Goal: Task Accomplishment & Management: Use online tool/utility

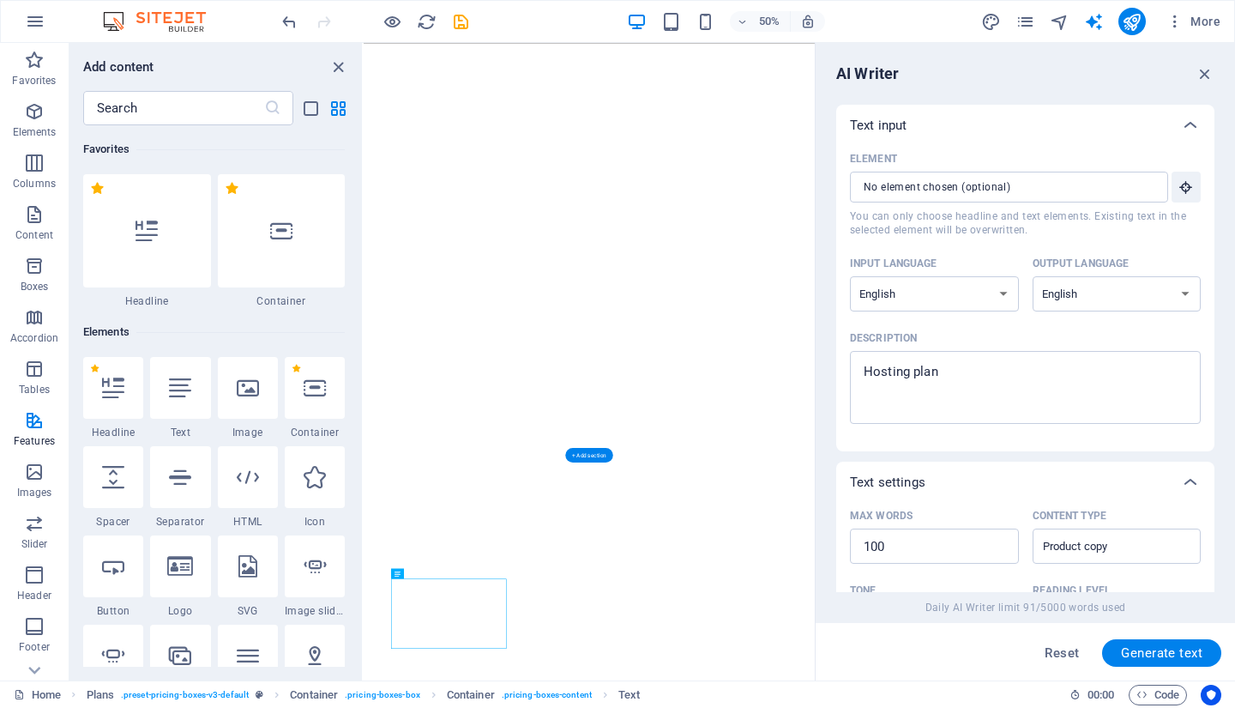
select select "English"
select select "Academic"
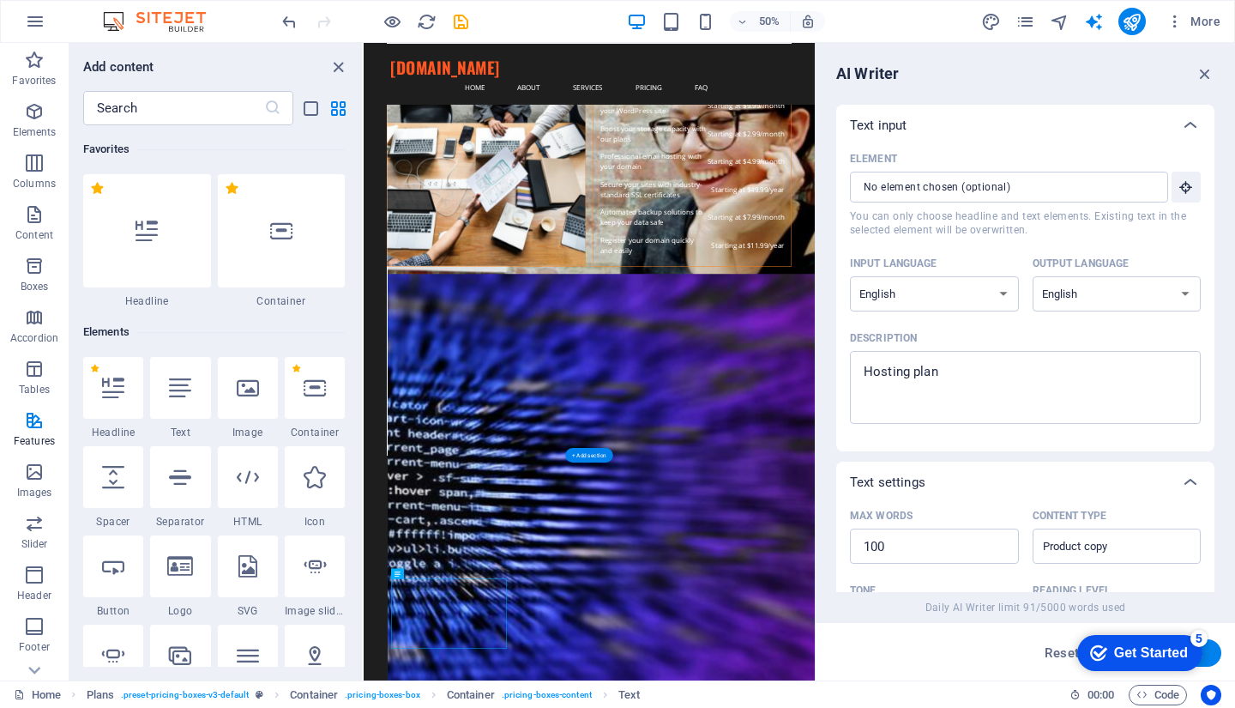
scroll to position [541, 0]
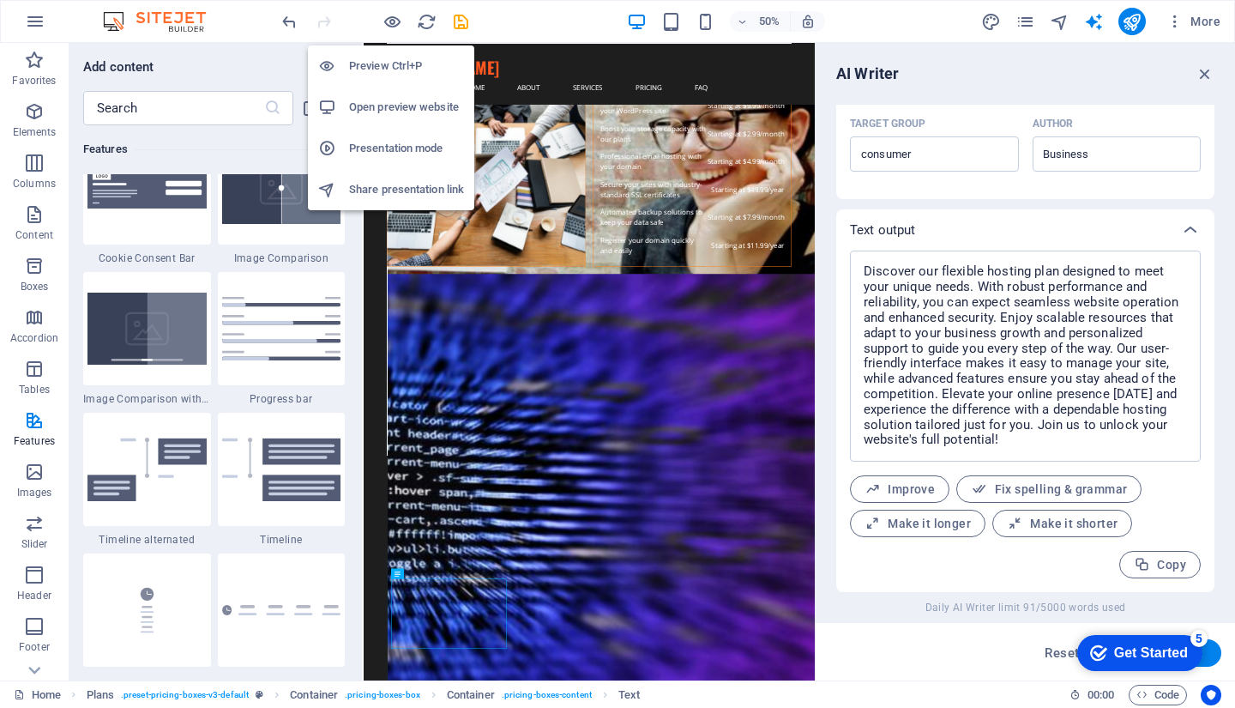
click at [405, 104] on h6 "Open preview website" at bounding box center [406, 107] width 115 height 21
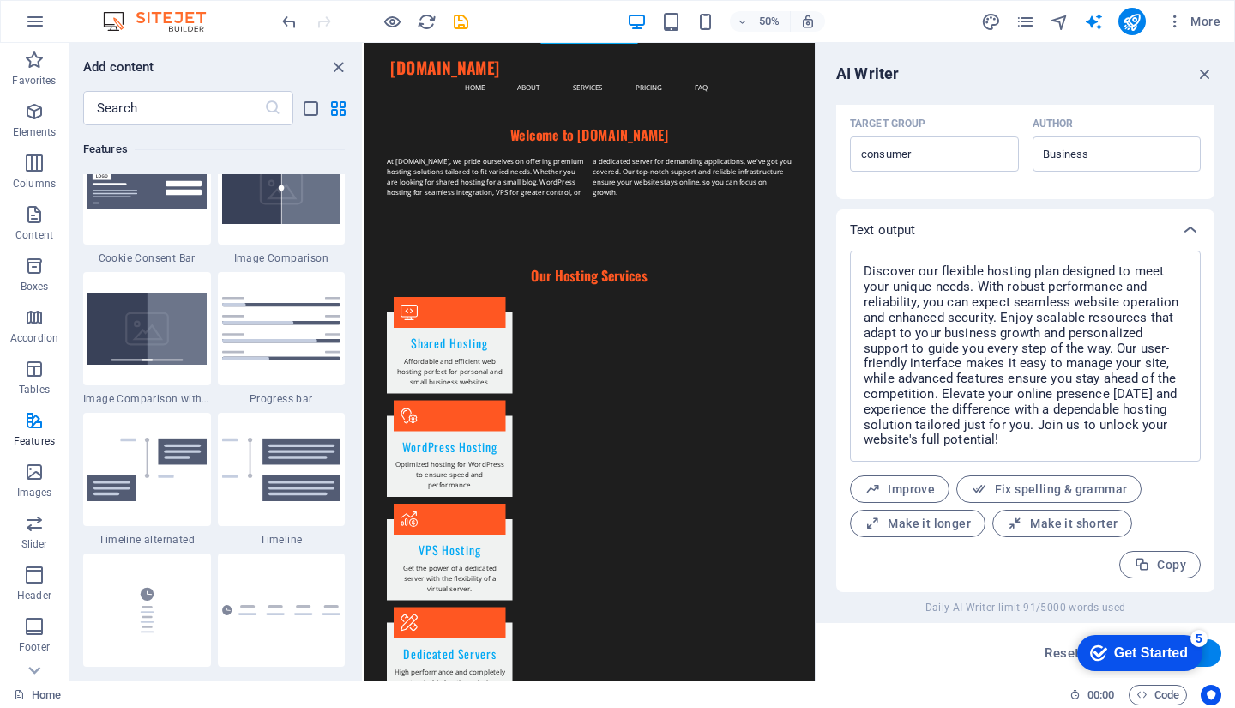
scroll to position [357, 0]
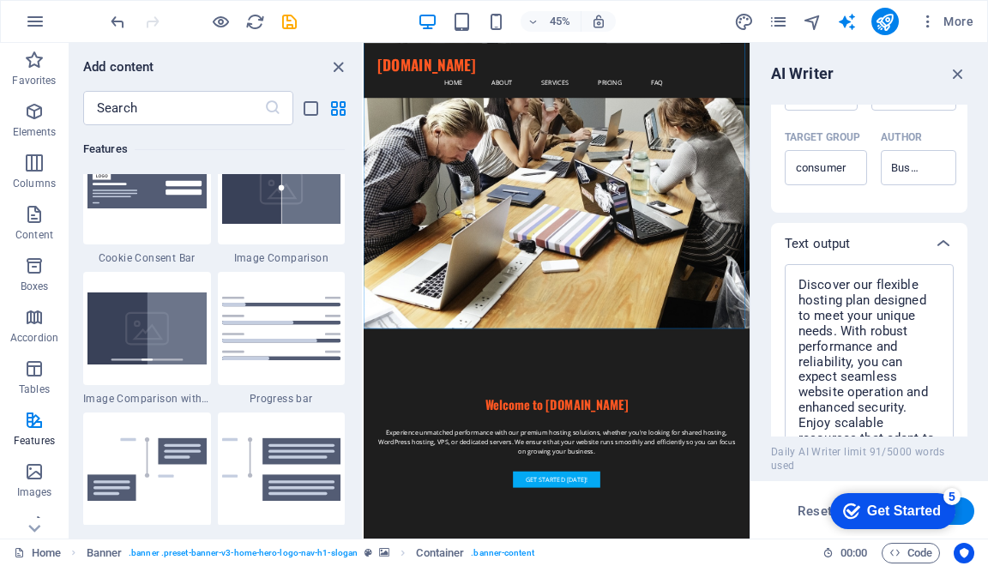
drag, startPoint x: 570, startPoint y: 85, endPoint x: 747, endPoint y: 85, distance: 177.6
click at [747, 85] on div "Home Favorites Elements Columns Content Boxes Accordion Tables Features Images …" at bounding box center [494, 291] width 988 height 496
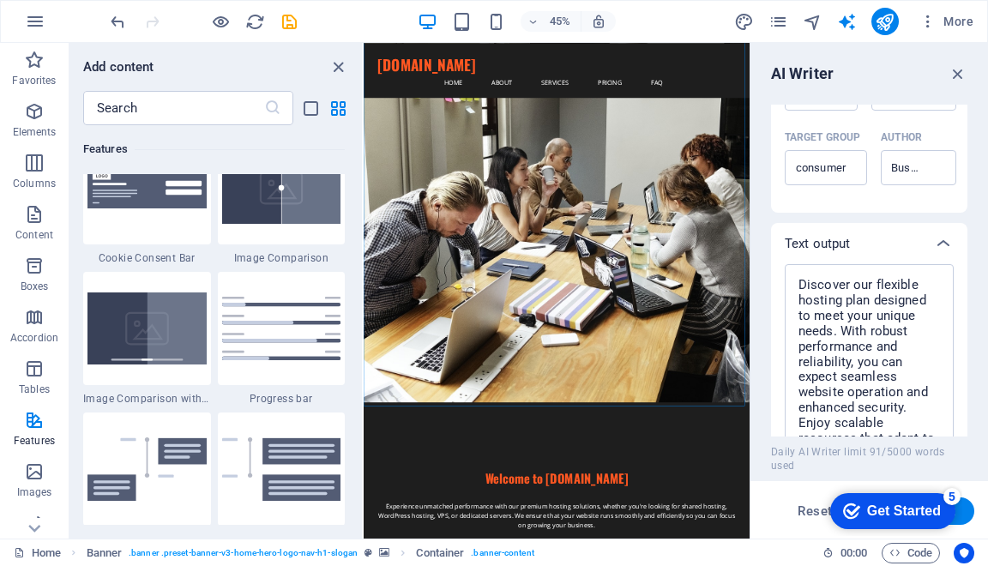
scroll to position [244, 0]
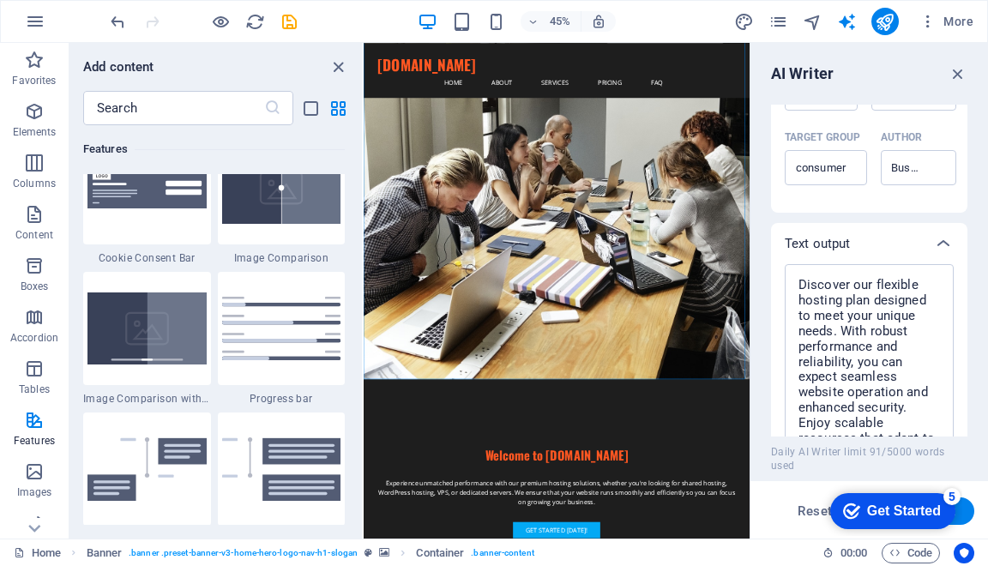
click at [39, 19] on icon "button" at bounding box center [35, 21] width 21 height 21
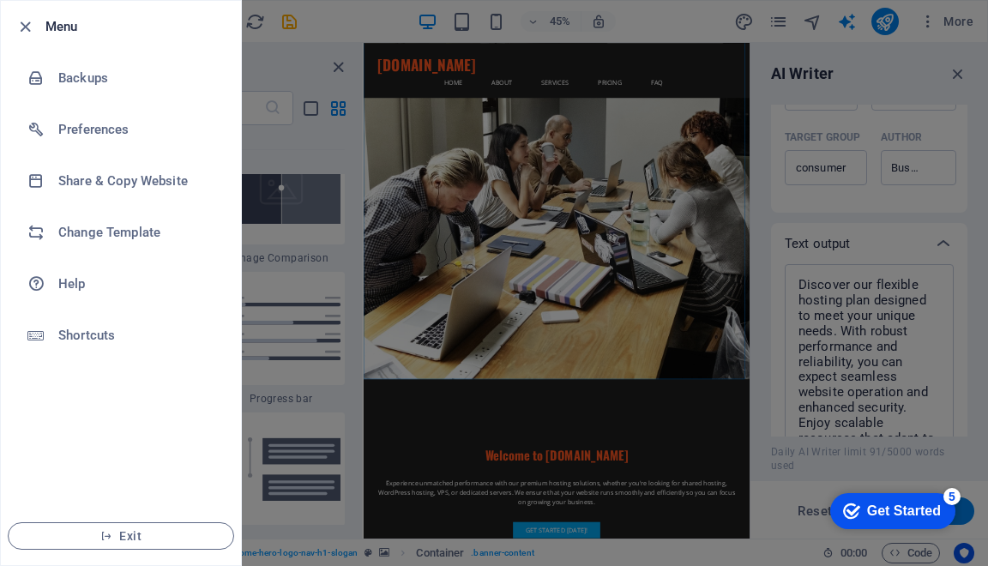
click at [774, 15] on div at bounding box center [494, 283] width 988 height 566
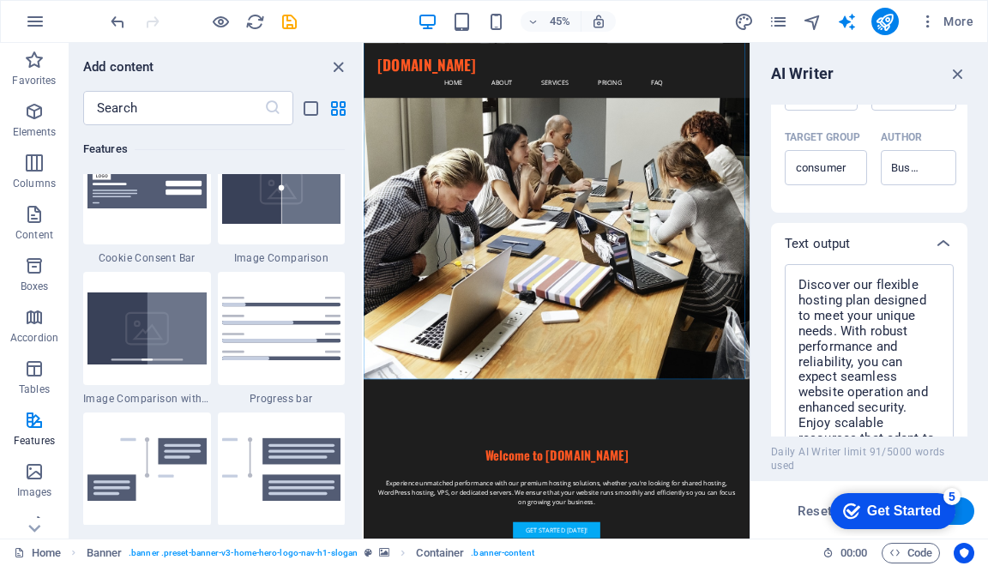
drag, startPoint x: 775, startPoint y: 19, endPoint x: 748, endPoint y: -24, distance: 50.9
click at [748, 0] on html "[DOMAIN_NAME] Home Favorites Elements Columns Content Boxes Accordion Tables Fe…" at bounding box center [494, 283] width 988 height 566
click at [933, 25] on icon "button" at bounding box center [928, 21] width 17 height 17
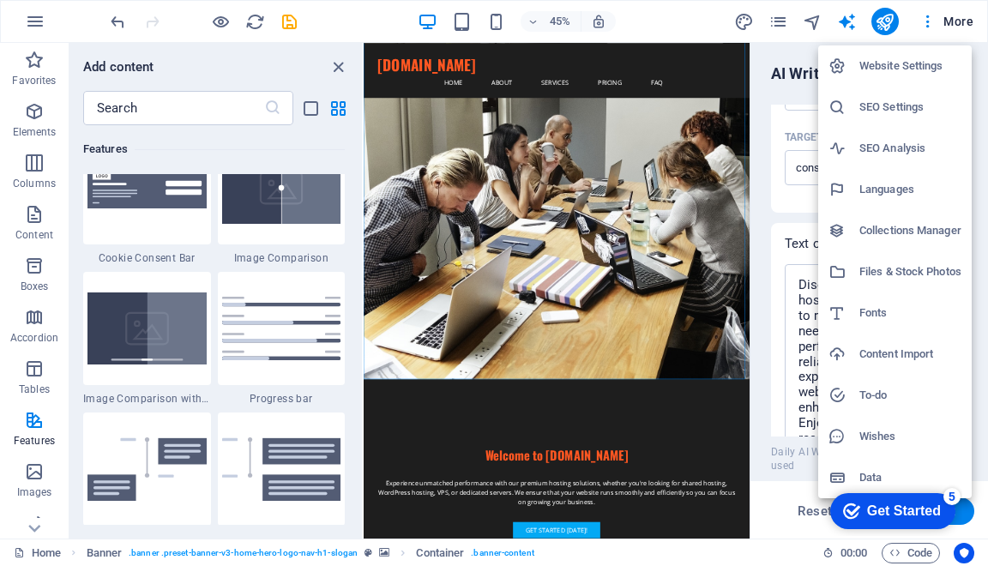
click at [750, 86] on div at bounding box center [494, 283] width 988 height 566
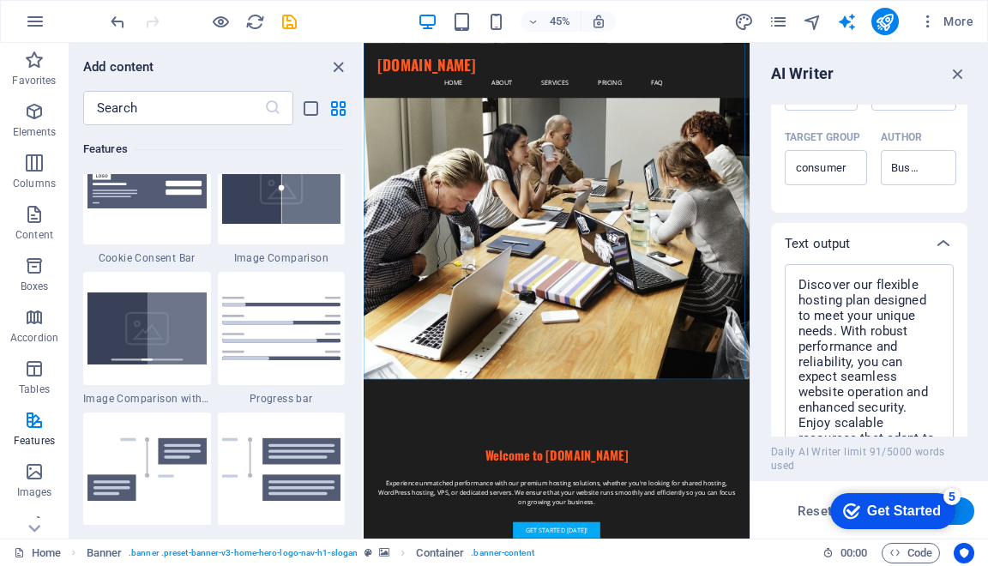
scroll to position [0, 0]
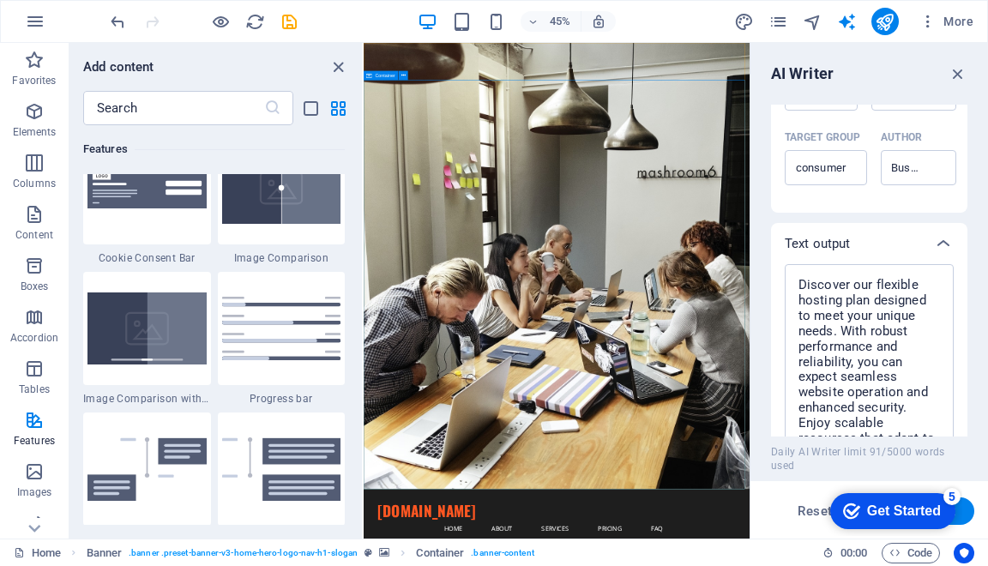
click at [405, 77] on icon at bounding box center [403, 75] width 4 height 8
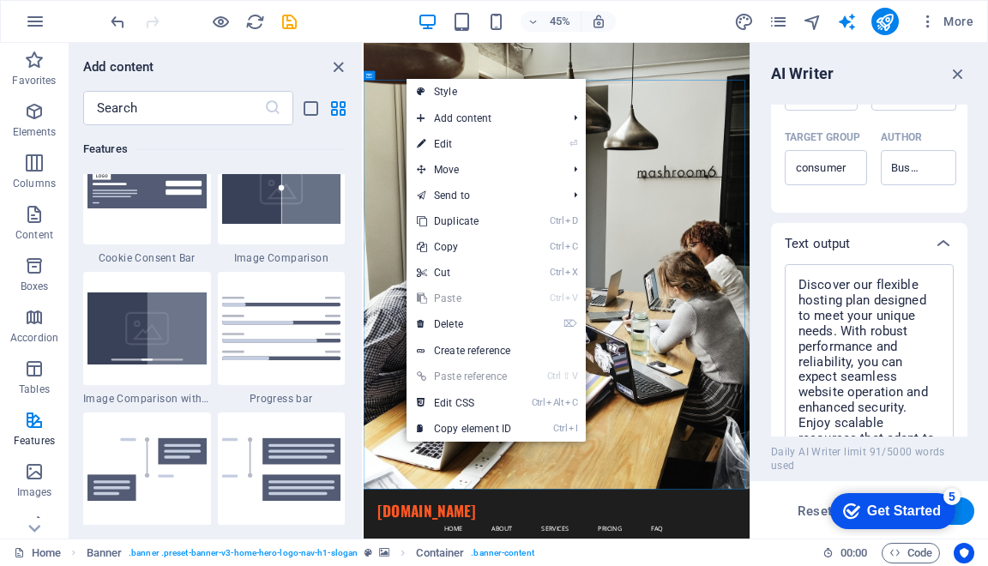
click at [468, 142] on link "⏎ Edit" at bounding box center [464, 144] width 115 height 26
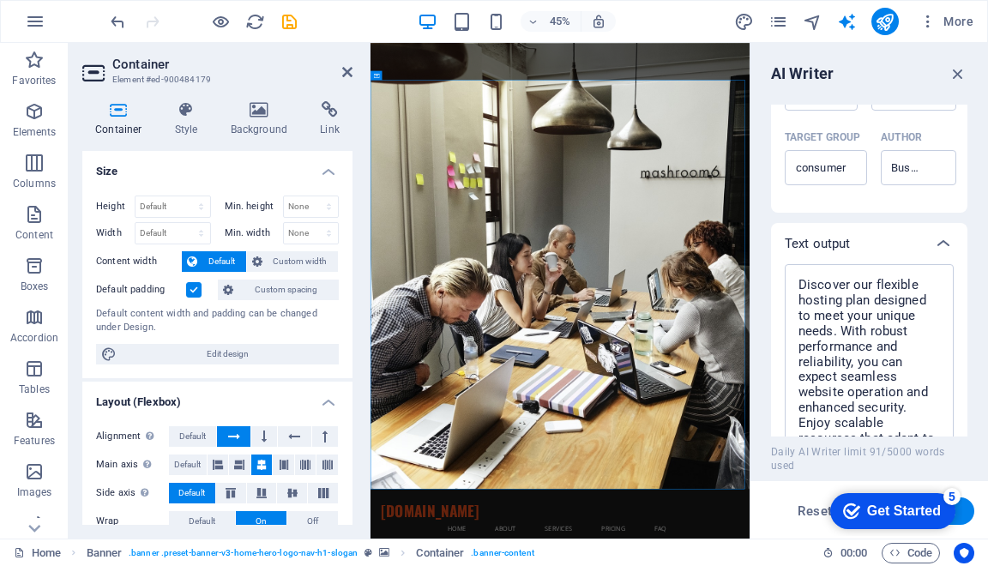
click at [262, 114] on icon at bounding box center [259, 109] width 83 height 17
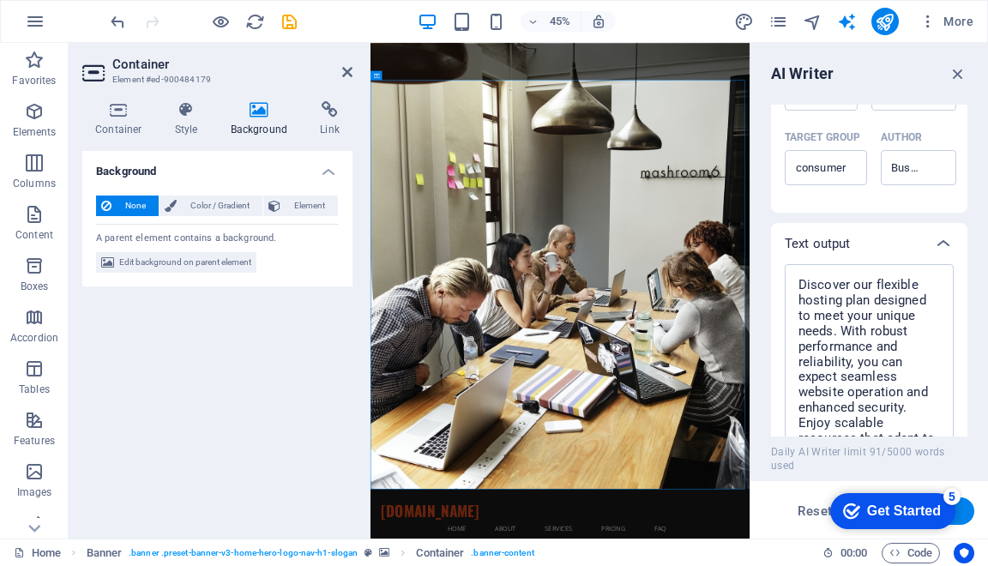
click at [155, 263] on span "Edit background on parent element" at bounding box center [185, 262] width 132 height 21
click at [155, 263] on div "Container Element #ed-900484179 Container Style Background Link Size Height Def…" at bounding box center [409, 291] width 681 height 496
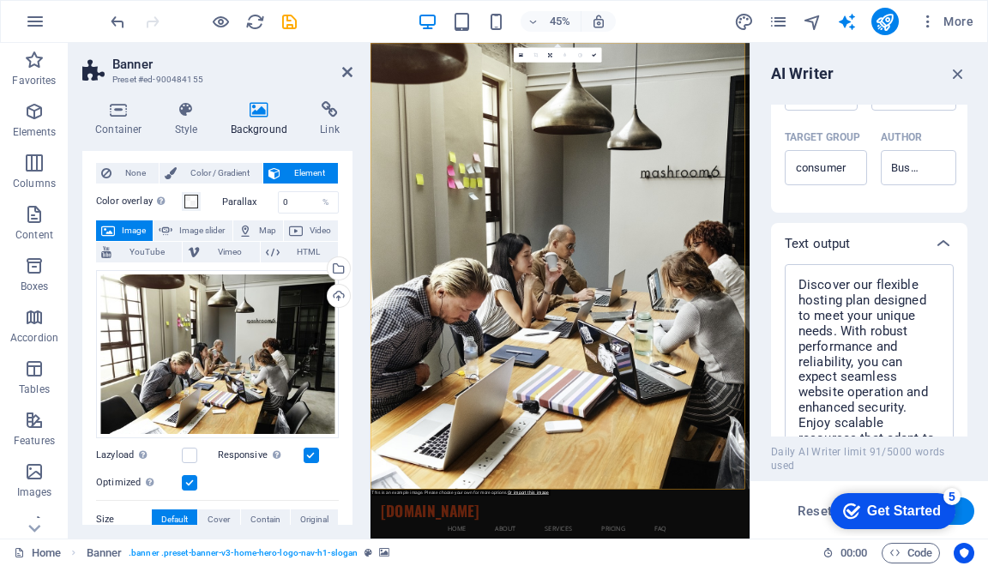
scroll to position [11, 0]
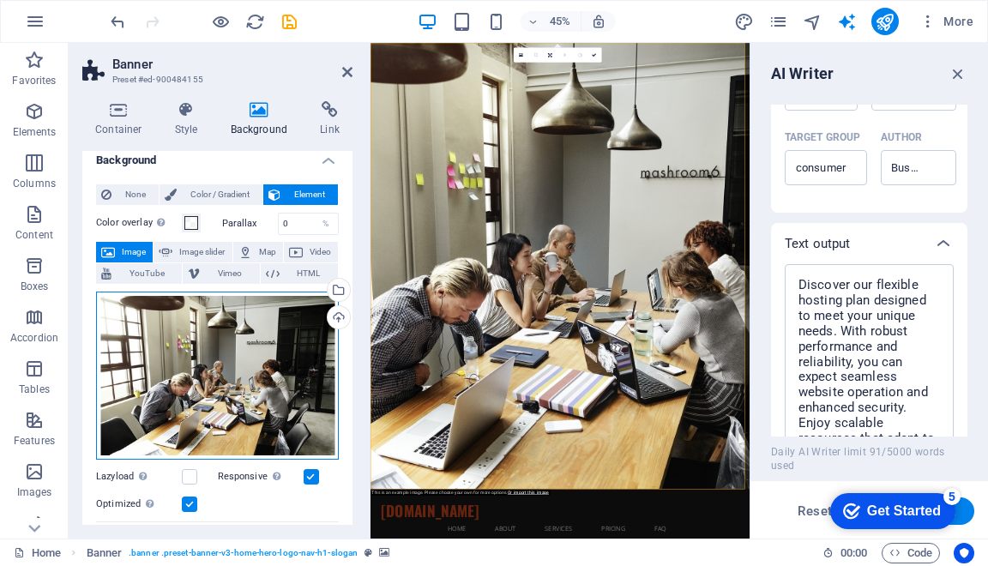
click at [130, 307] on div "Drag files here, click to choose files or select files from Files or our free s…" at bounding box center [217, 376] width 243 height 168
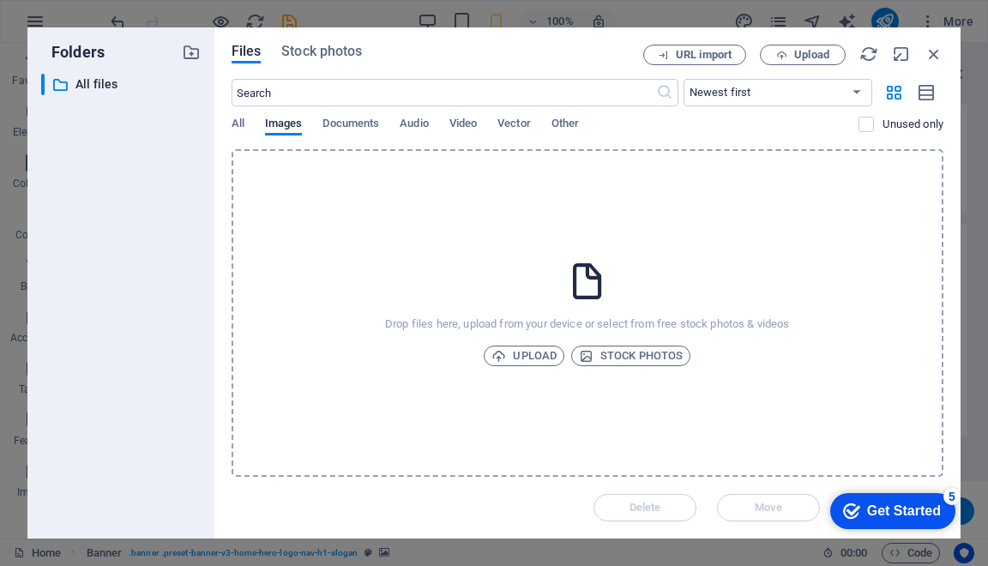
click at [517, 351] on span "Upload" at bounding box center [524, 356] width 65 height 21
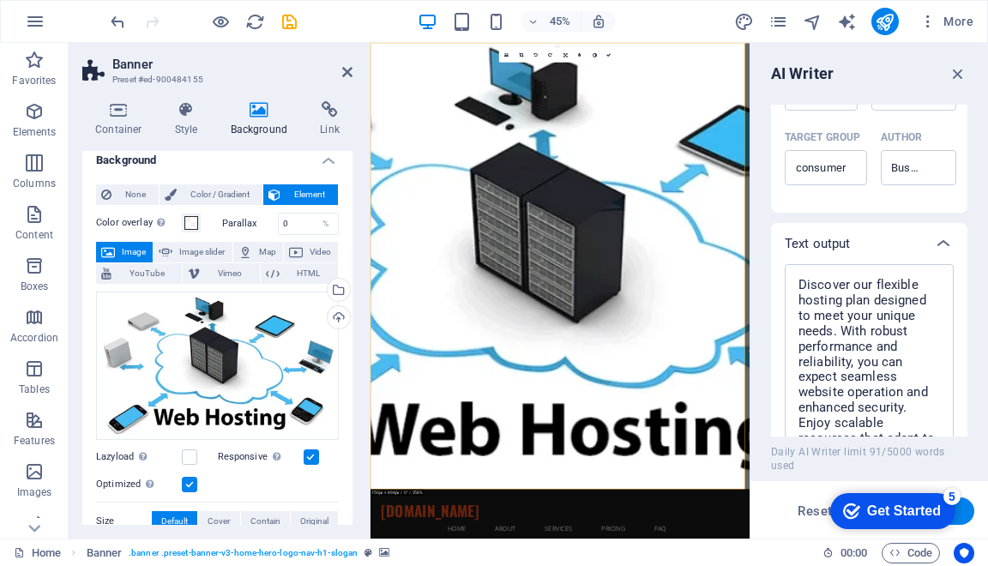
click at [189, 456] on label at bounding box center [189, 457] width 15 height 15
click at [0, 0] on input "Lazyload Loading images after the page loads improves page speed." at bounding box center [0, 0] width 0 height 0
click at [189, 456] on label at bounding box center [189, 457] width 15 height 15
click at [0, 0] on input "Lazyload Loading images after the page loads improves page speed." at bounding box center [0, 0] width 0 height 0
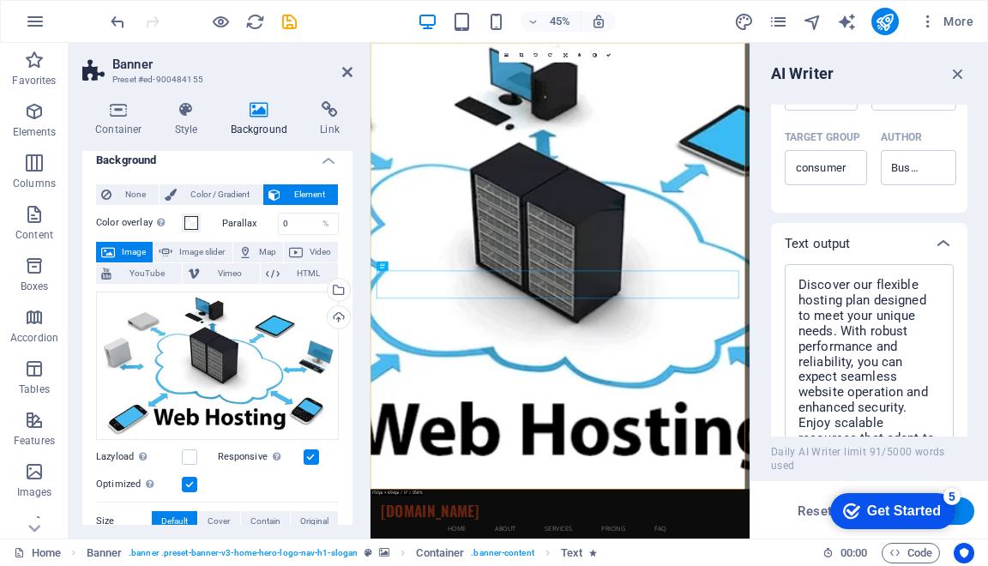
drag, startPoint x: 353, startPoint y: 290, endPoint x: 347, endPoint y: 323, distance: 33.8
click at [347, 323] on div "Container Style Background Link Size Height Default px rem % vh vw Min. height …" at bounding box center [218, 312] width 298 height 451
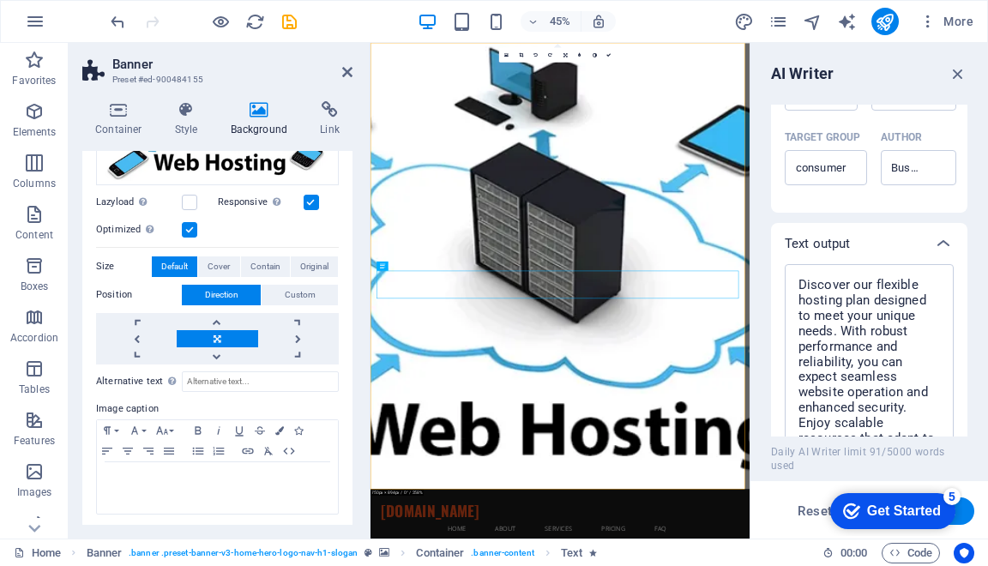
scroll to position [267, 0]
